Goal: Task Accomplishment & Management: Manage account settings

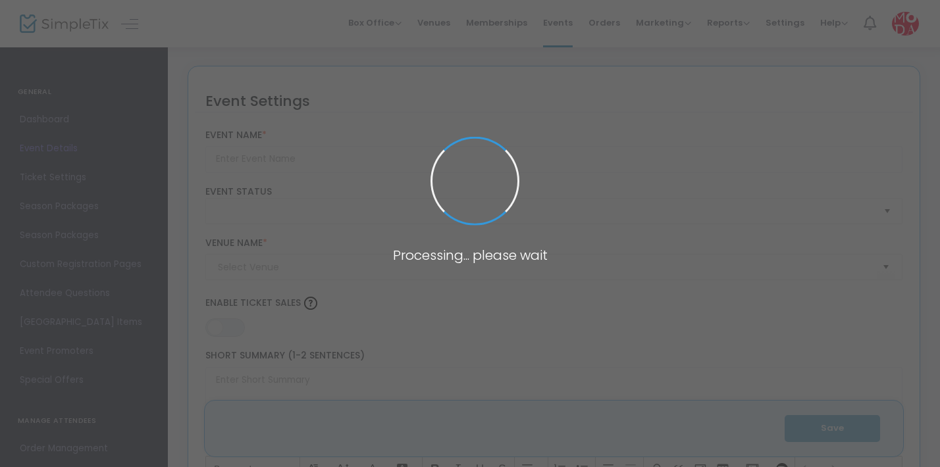
type input "Guided Tour: BITTERSWEET: The Design of Chocolate"
type textarea "Join us for a guided tour of BITTERSWEET: The Design of Chocolate. Chocolate is…"
type input "Buy Tickets"
type input "[GEOGRAPHIC_DATA] (MODA)"
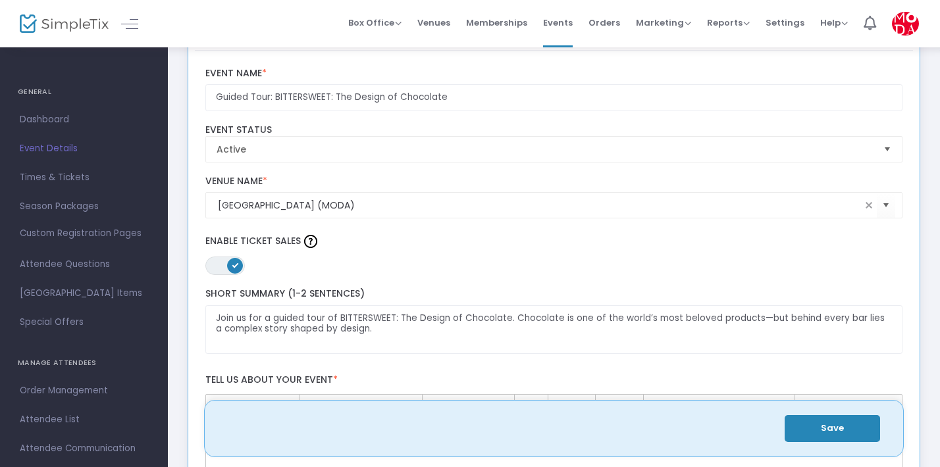
scroll to position [70, 0]
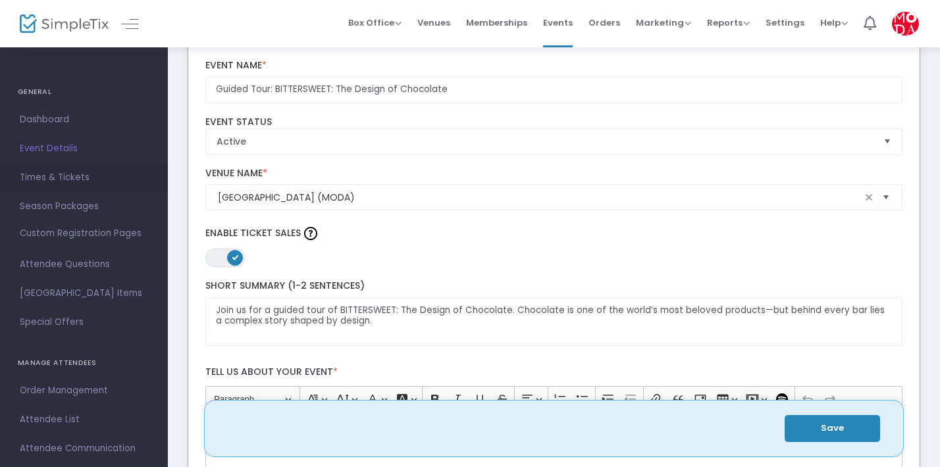
click at [67, 177] on span "Times & Tickets" at bounding box center [84, 177] width 128 height 17
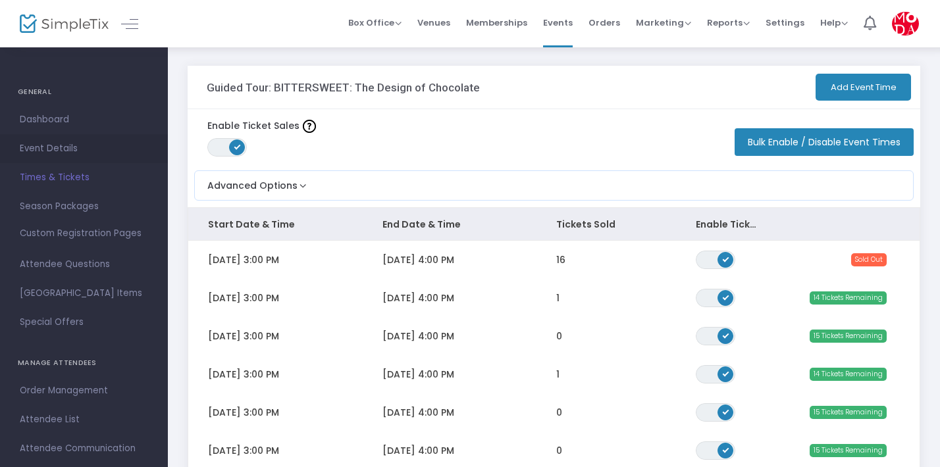
click at [67, 150] on span "Event Details" at bounding box center [84, 148] width 128 height 17
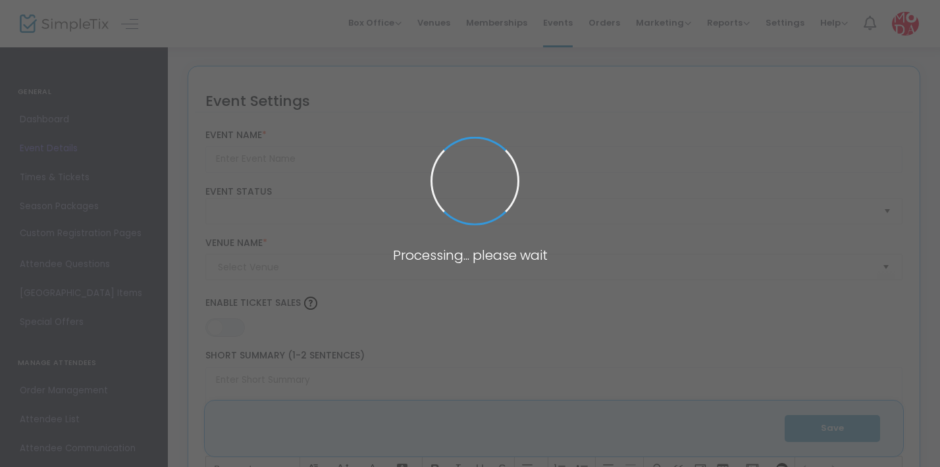
type input "Guided Tour: BITTERSWEET: The Design of Chocolate"
type textarea "Join us for a guided tour of BITTERSWEET: The Design of Chocolate. Chocolate is…"
type input "Buy Tickets"
type input "[GEOGRAPHIC_DATA] (MODA)"
